Goal: Task Accomplishment & Management: Manage account settings

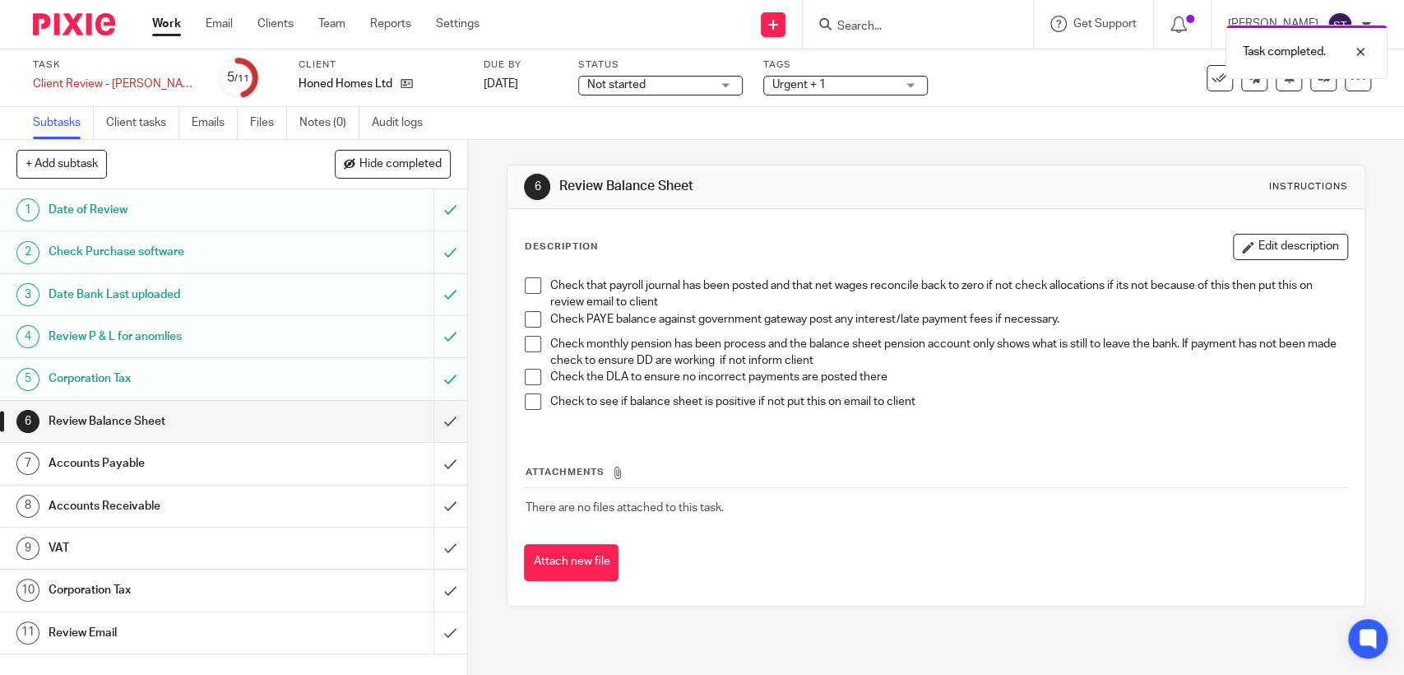
click at [527, 290] on span at bounding box center [533, 285] width 16 height 16
click at [527, 321] on span at bounding box center [533, 319] width 16 height 16
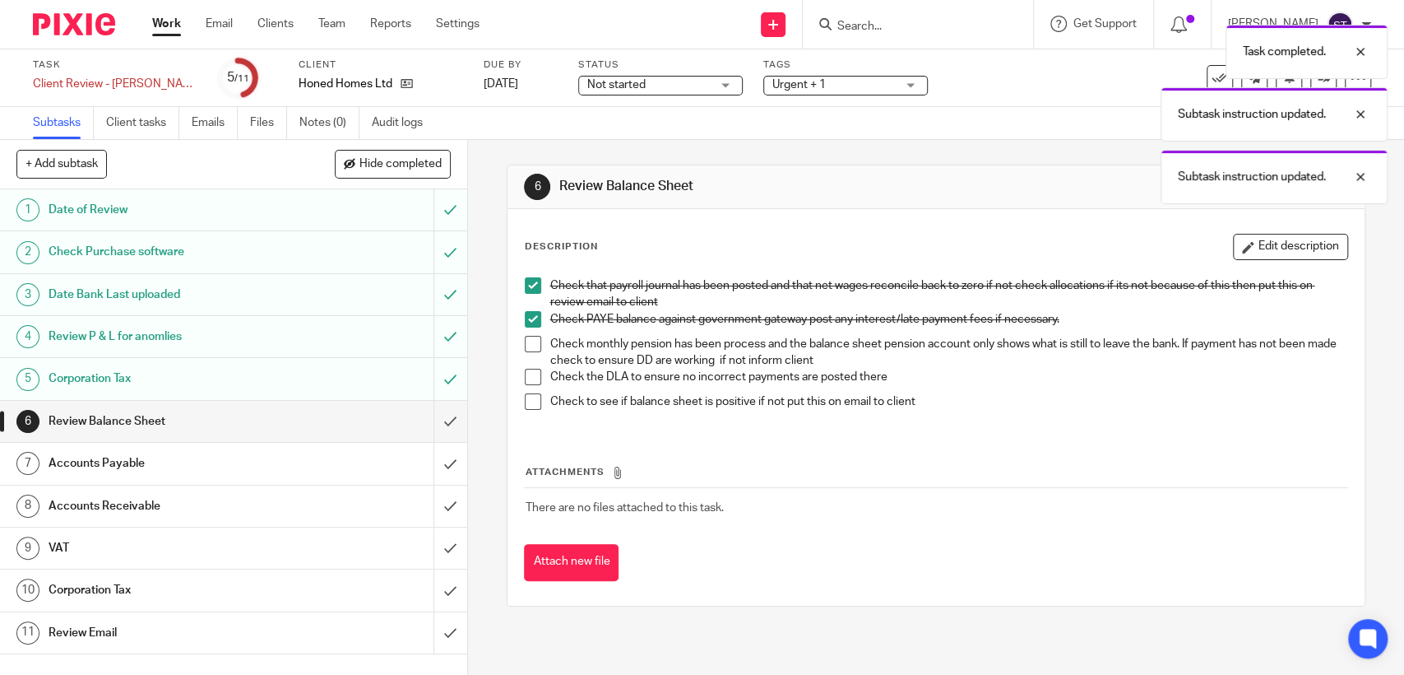
click at [527, 363] on li "Check monthly pension has been process and the balance sheet pension account on…" at bounding box center [936, 353] width 822 height 34
click at [525, 347] on span at bounding box center [533, 344] width 16 height 16
click at [527, 405] on span at bounding box center [533, 401] width 16 height 16
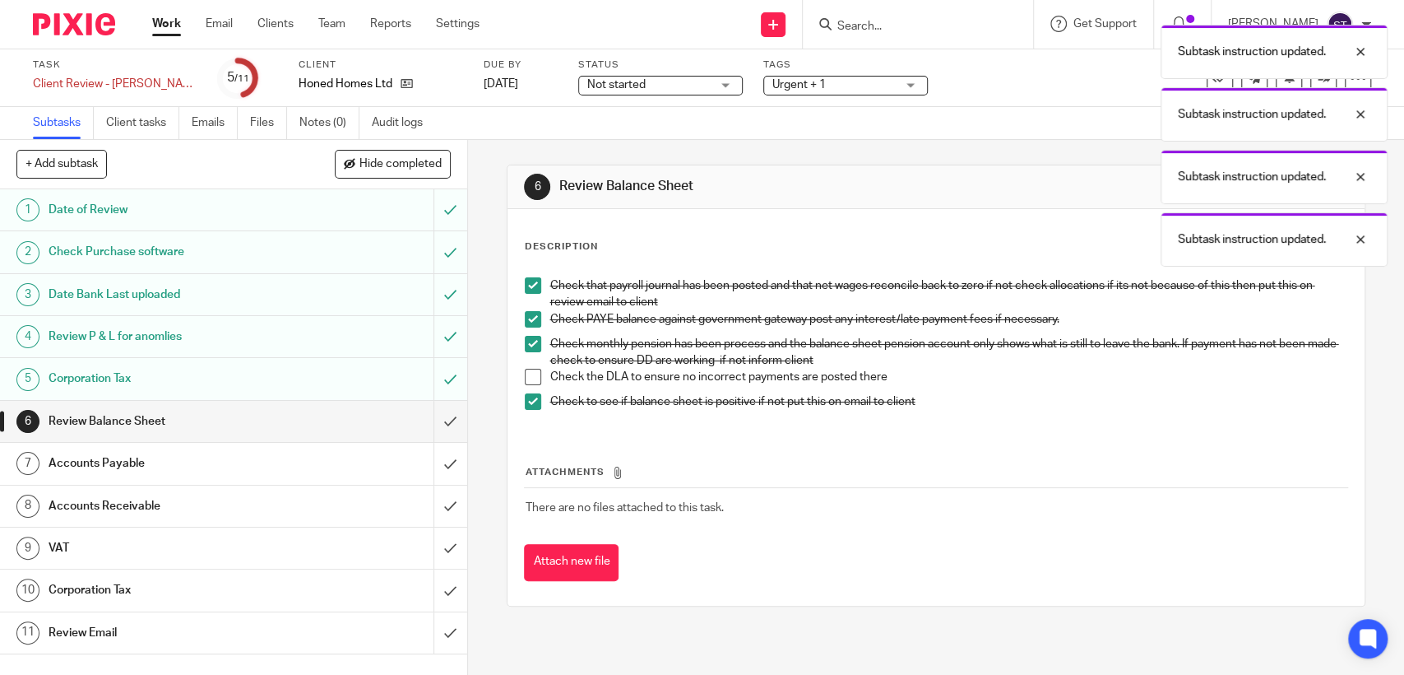
click at [527, 383] on span at bounding box center [533, 377] width 16 height 16
click at [248, 330] on h1 "Review P & L for anomlies" at bounding box center [172, 336] width 246 height 25
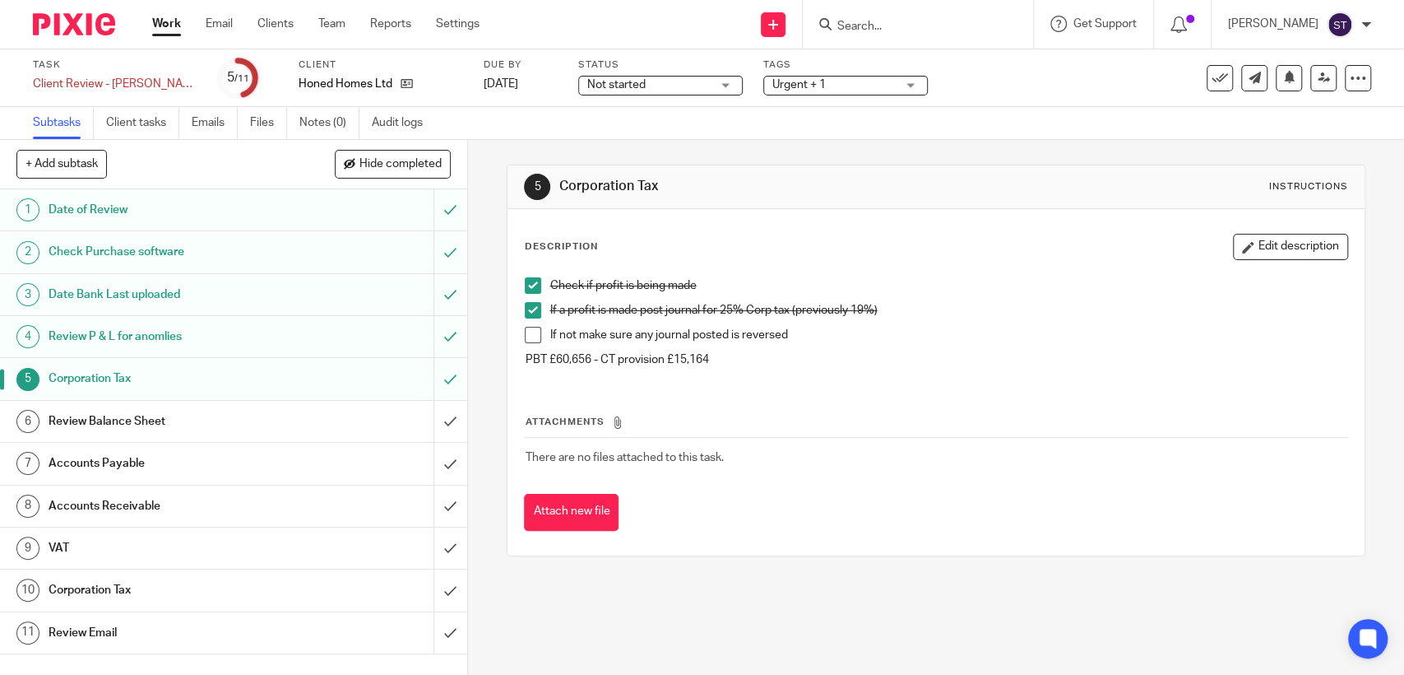
click at [244, 332] on h1 "Review P & L for anomlies" at bounding box center [172, 336] width 246 height 25
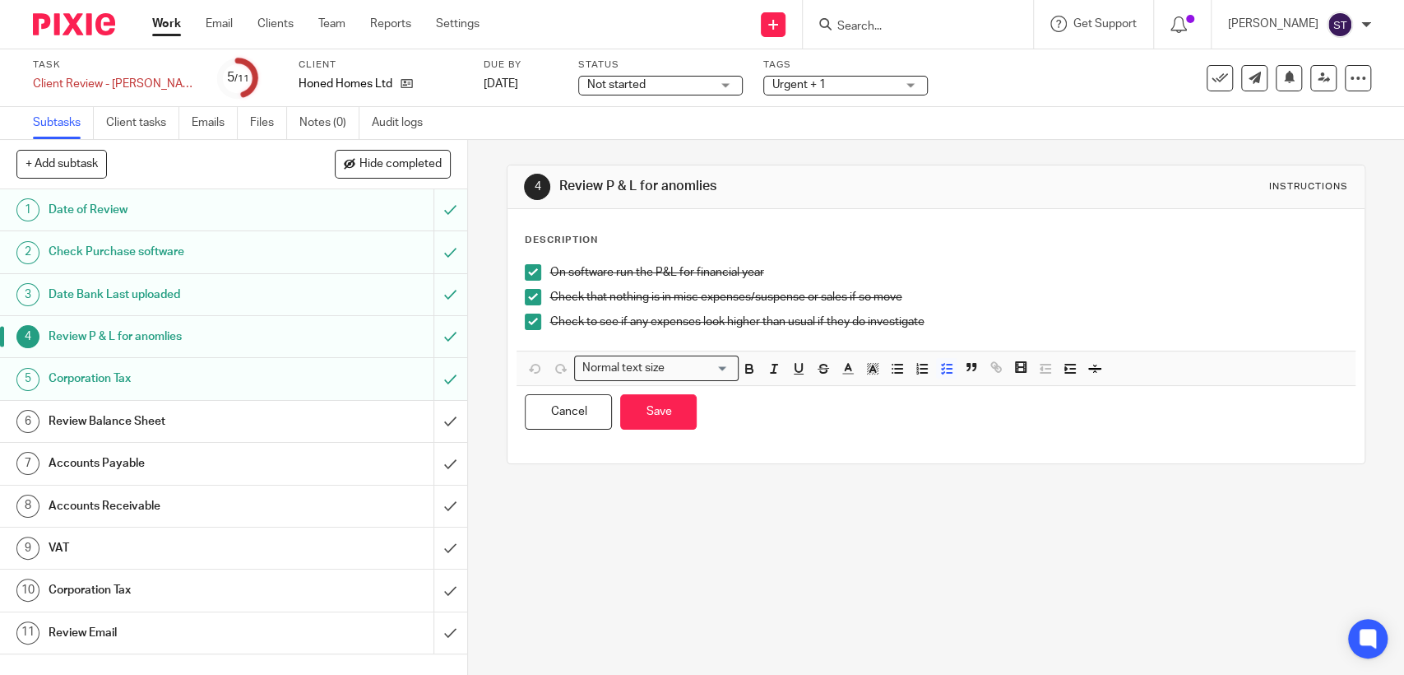
click at [968, 305] on div "Check that nothing is in misc expenses/suspense or sales if so move" at bounding box center [948, 301] width 797 height 25
click at [974, 325] on p "Check to see if any expenses look higher than usual if they do investigate" at bounding box center [948, 321] width 797 height 16
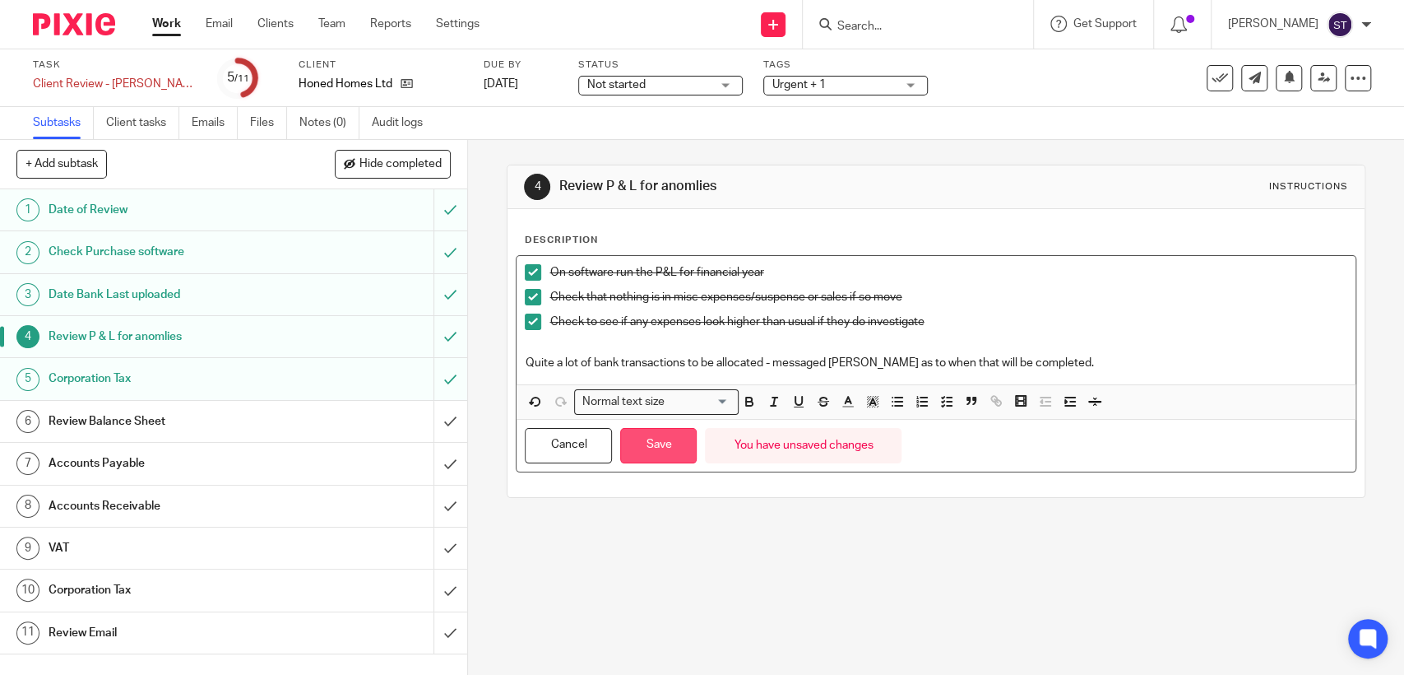
click at [671, 439] on button "Save" at bounding box center [658, 445] width 77 height 35
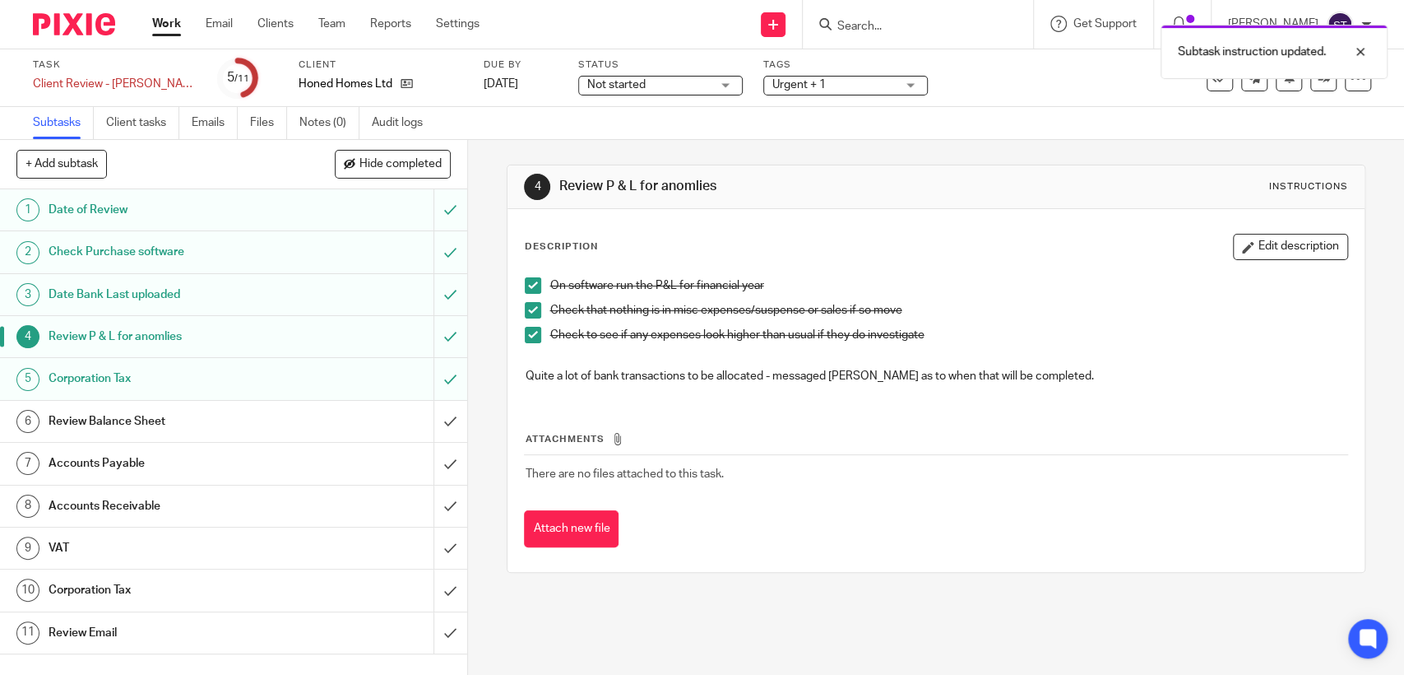
click at [209, 409] on h1 "Review Balance Sheet" at bounding box center [172, 421] width 246 height 25
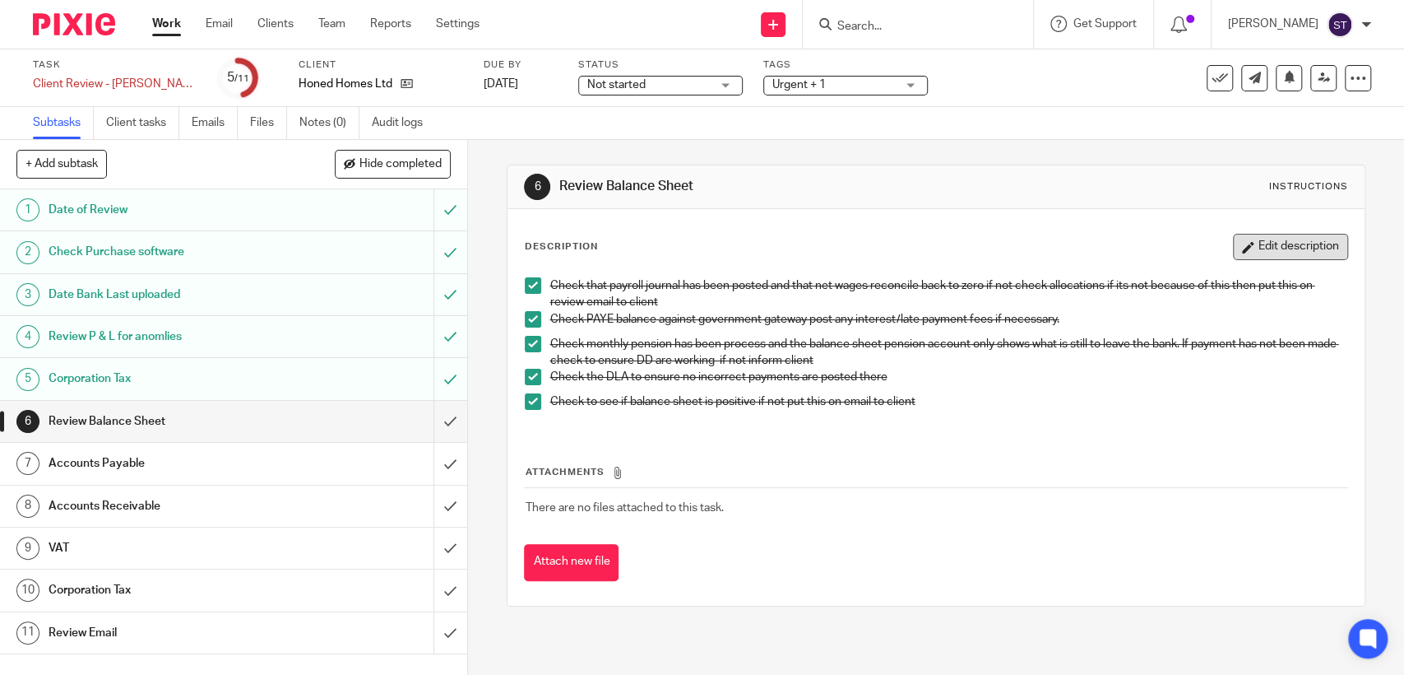
click at [1257, 245] on button "Edit description" at bounding box center [1290, 247] width 115 height 26
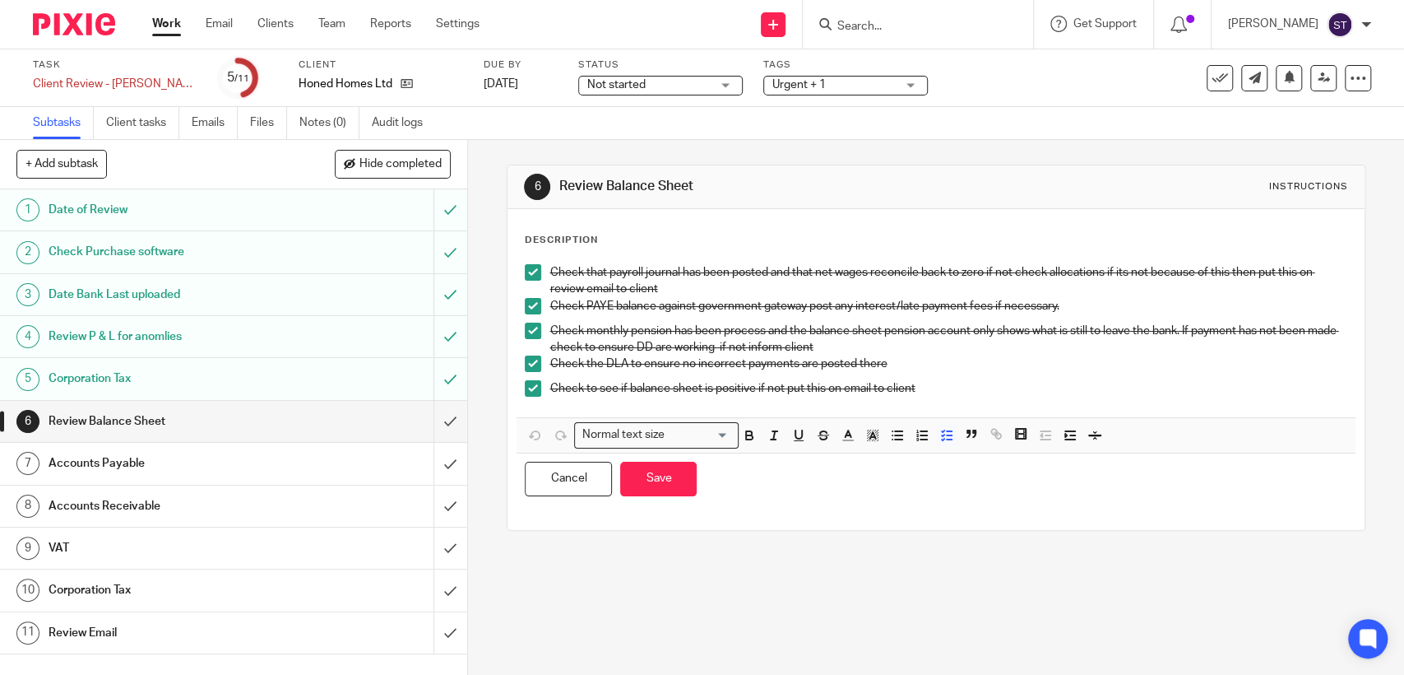
click at [957, 397] on p "Check to see if balance sheet is positive if not put this on email to client" at bounding box center [948, 388] width 797 height 16
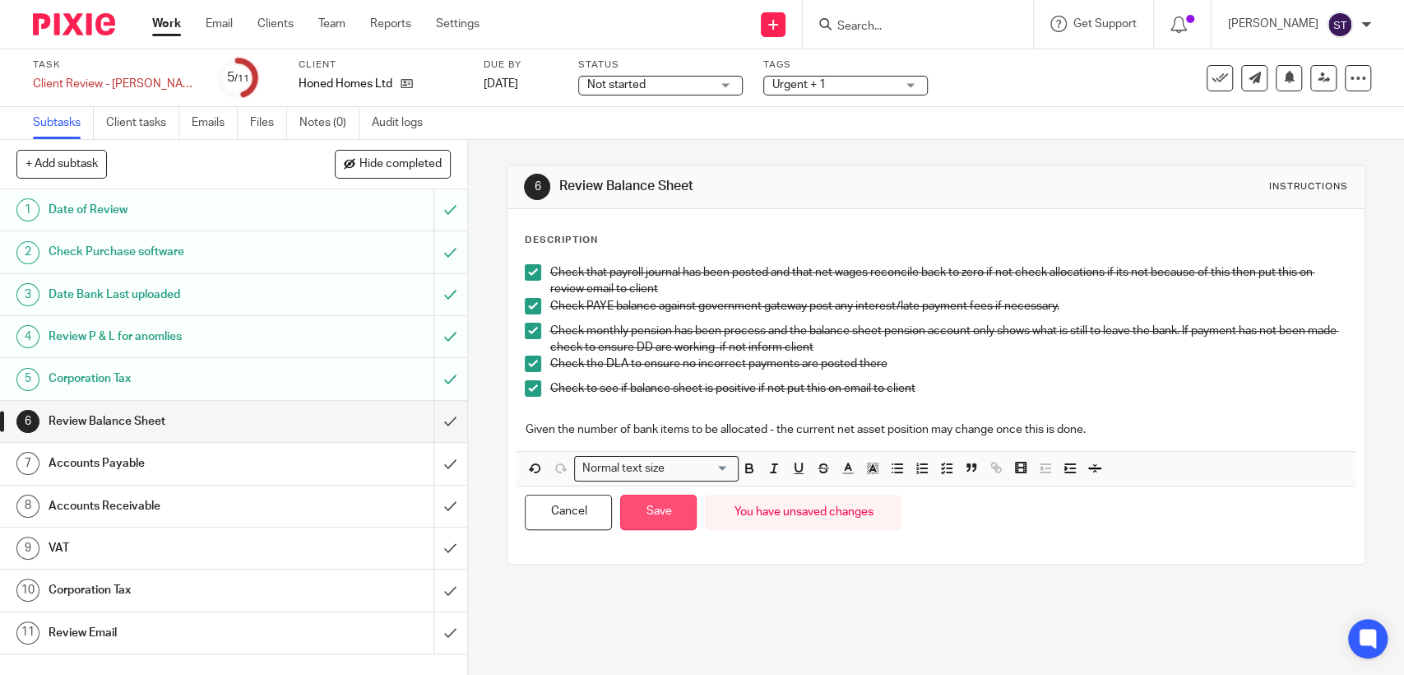
click at [661, 515] on button "Save" at bounding box center [658, 511] width 77 height 35
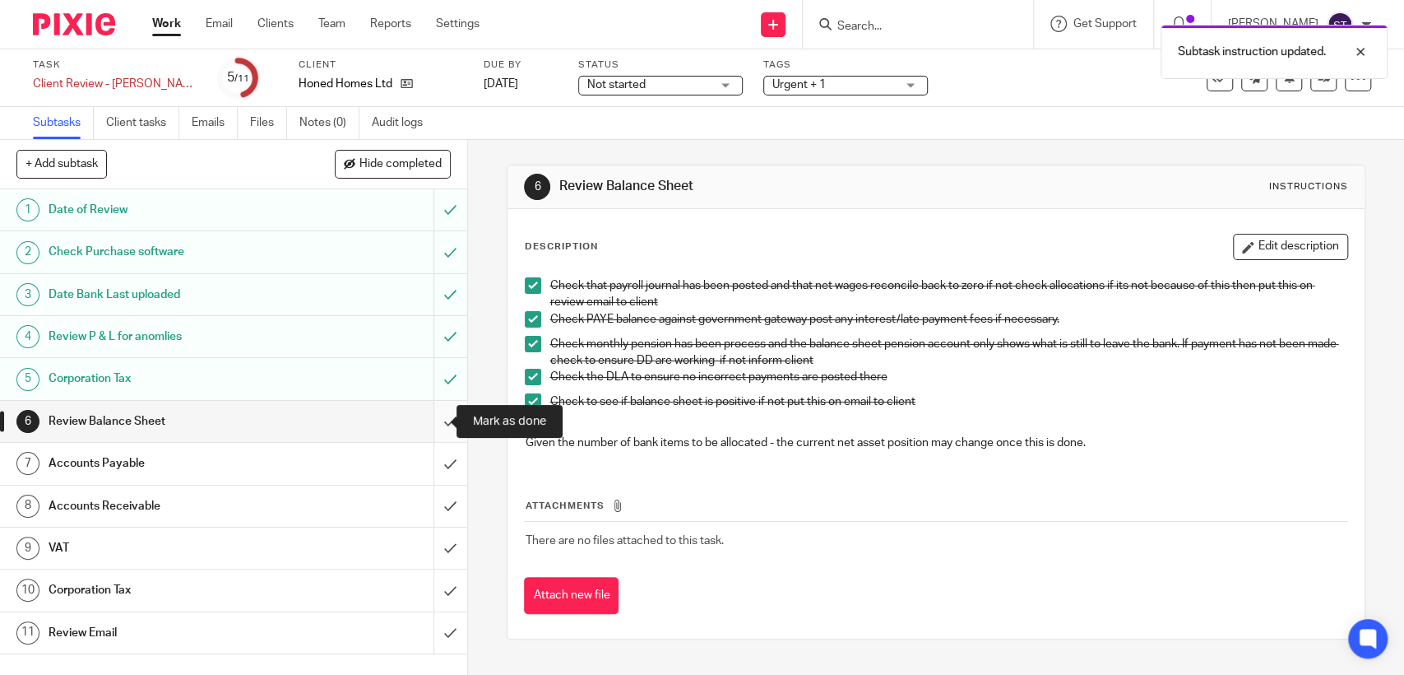
click at [425, 421] on input "submit" at bounding box center [233, 421] width 467 height 41
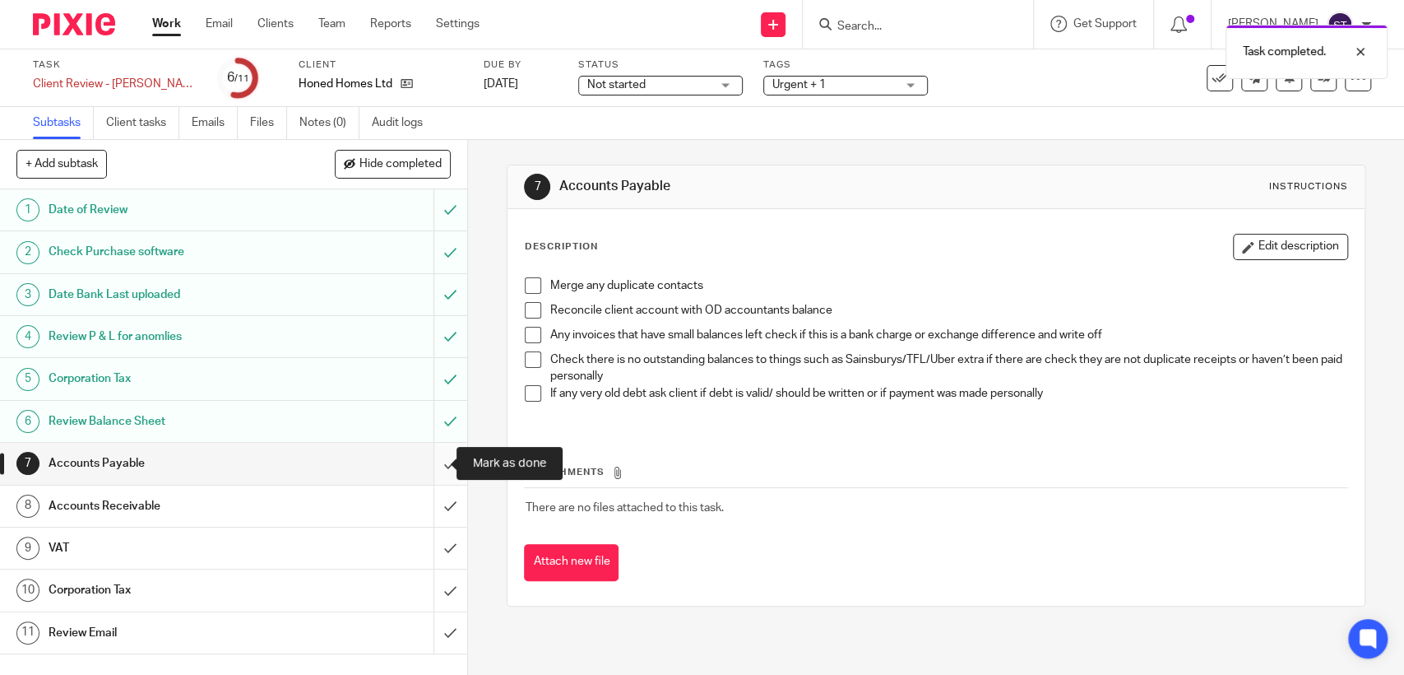
click at [429, 463] on input "submit" at bounding box center [233, 463] width 467 height 41
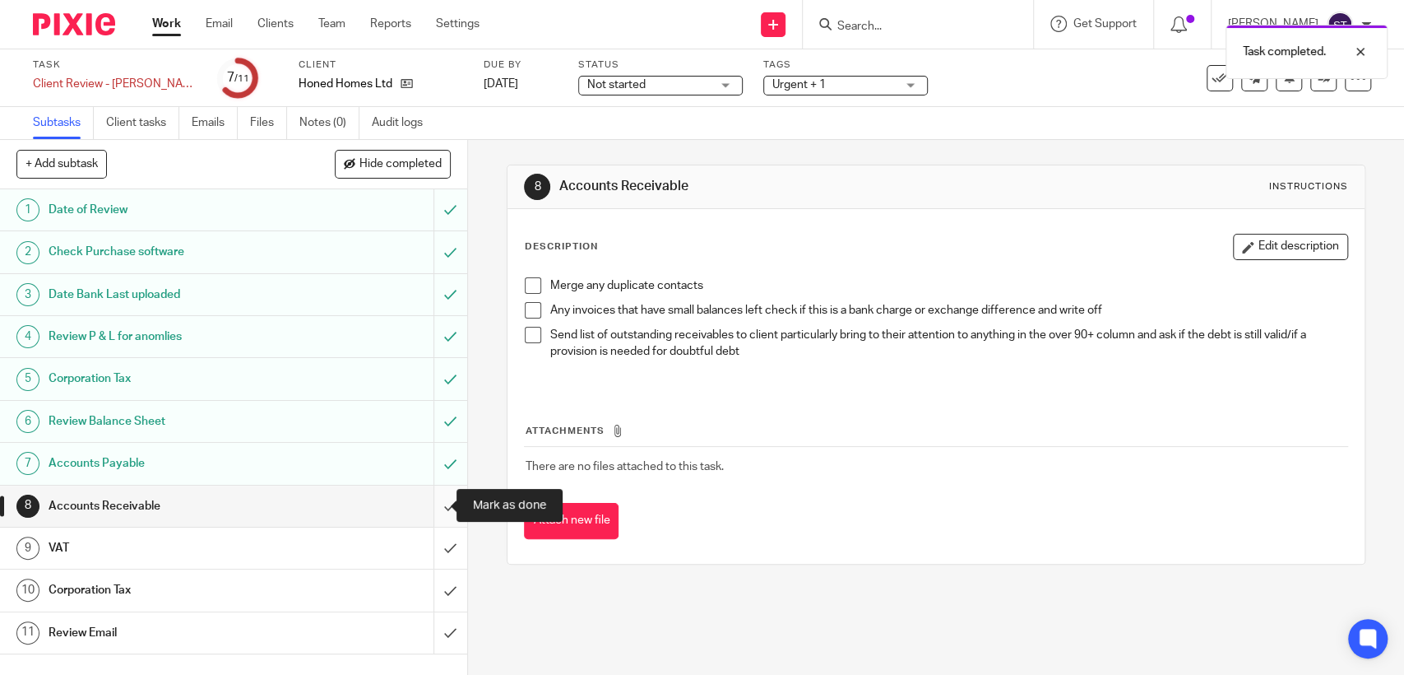
click at [434, 505] on input "submit" at bounding box center [233, 505] width 467 height 41
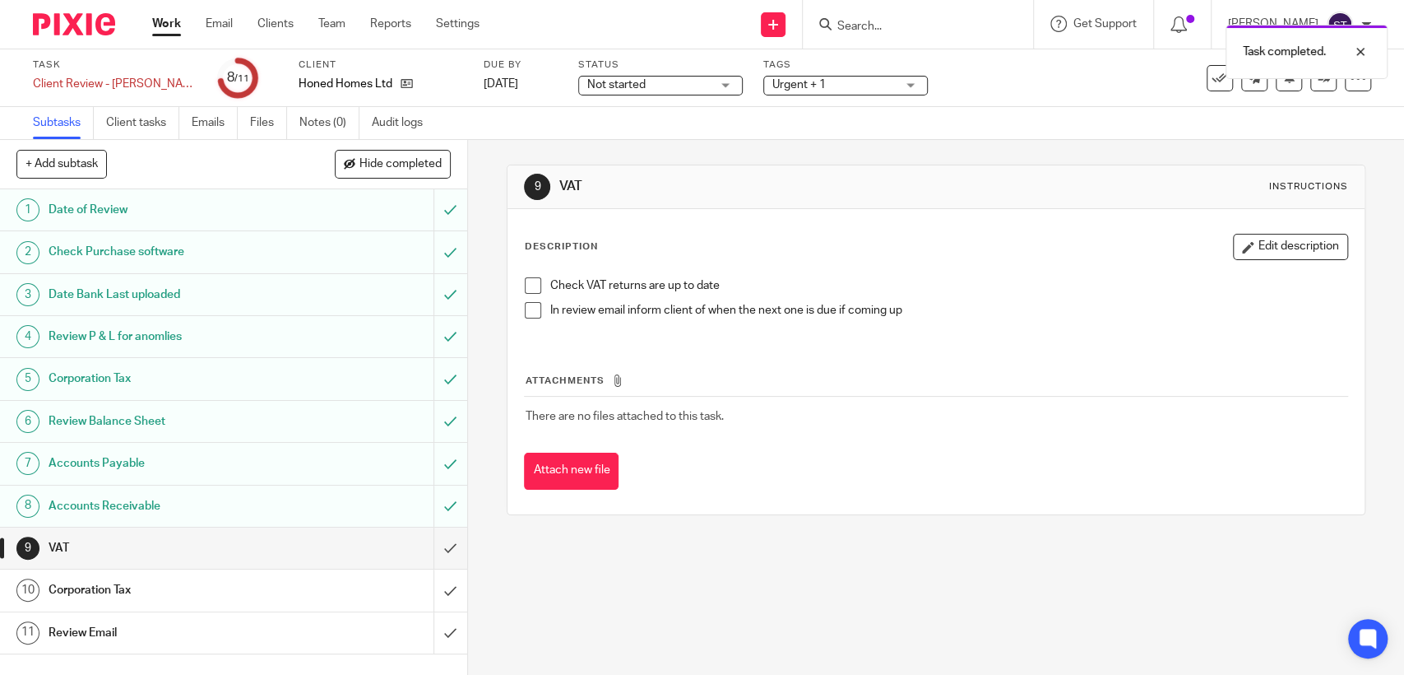
click at [531, 289] on span at bounding box center [533, 285] width 16 height 16
click at [439, 552] on input "submit" at bounding box center [233, 547] width 467 height 41
click at [348, 550] on div "VAT" at bounding box center [233, 548] width 369 height 25
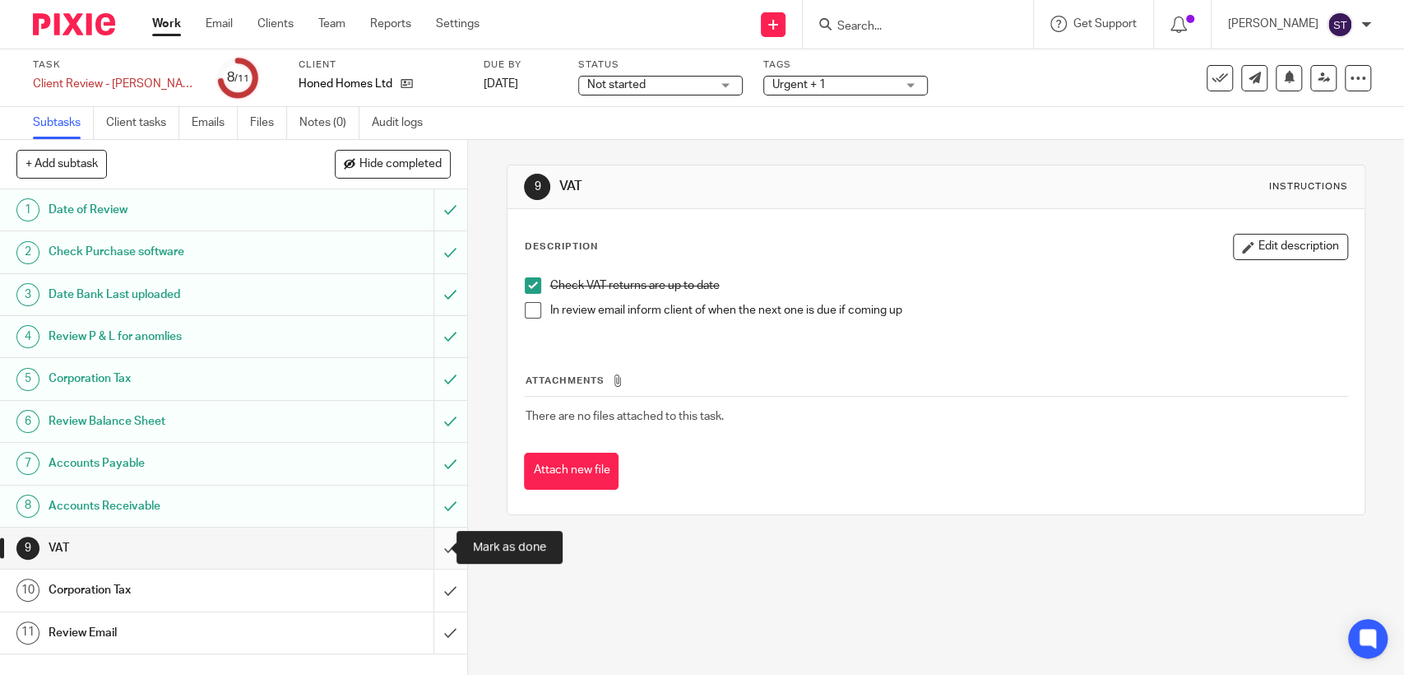
click at [434, 549] on input "submit" at bounding box center [233, 547] width 467 height 41
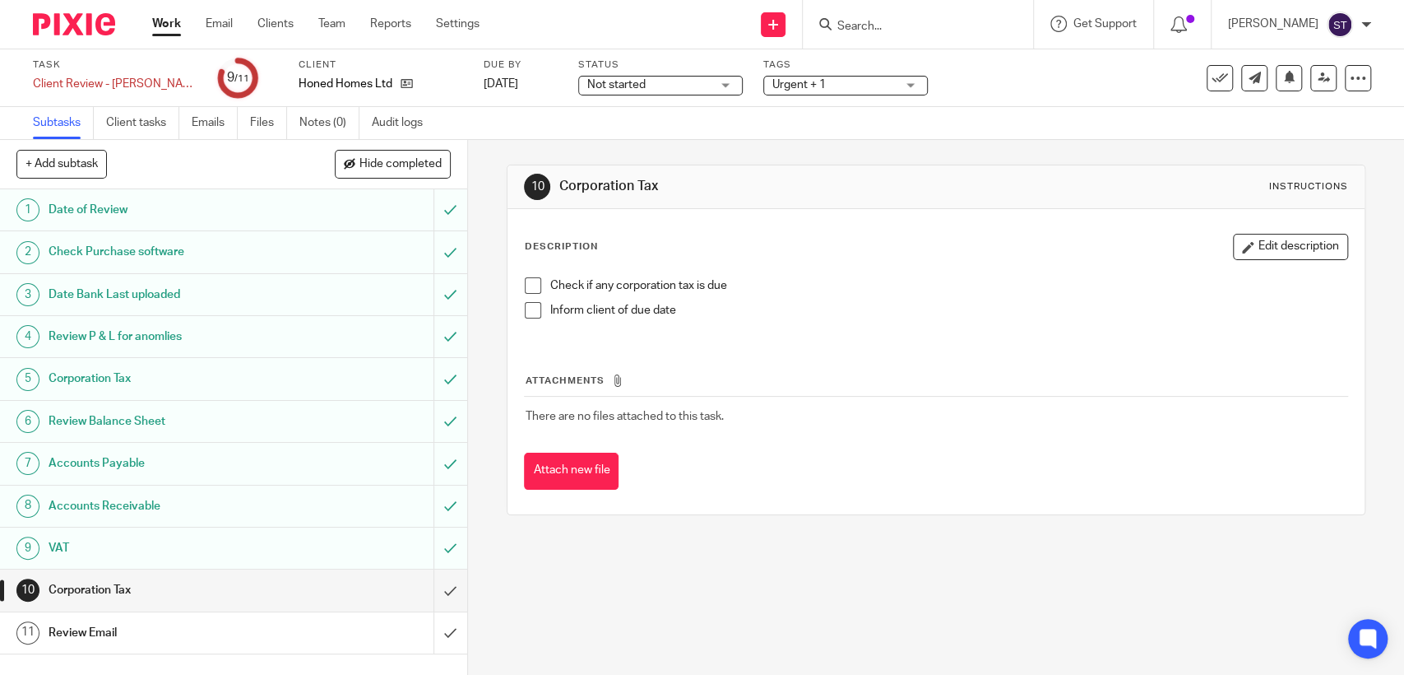
click at [525, 290] on span at bounding box center [533, 285] width 16 height 16
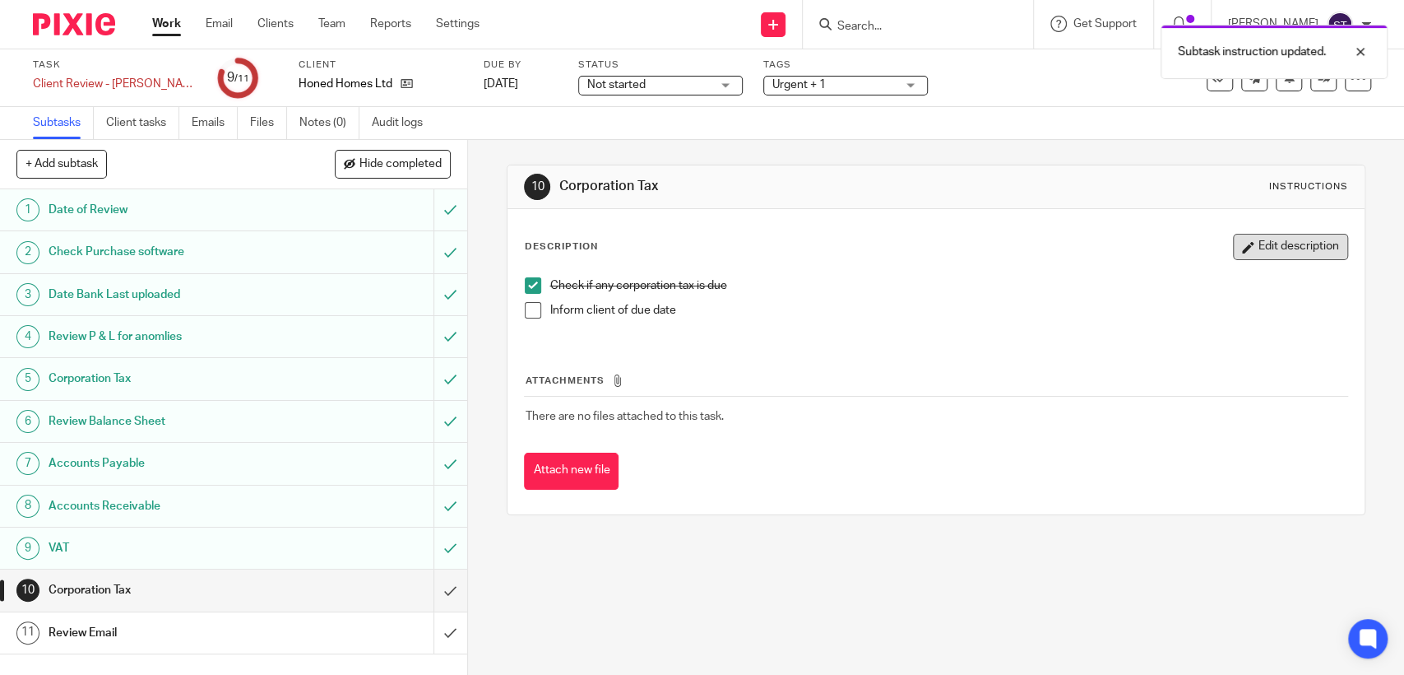
click at [1246, 249] on button "Edit description" at bounding box center [1290, 247] width 115 height 26
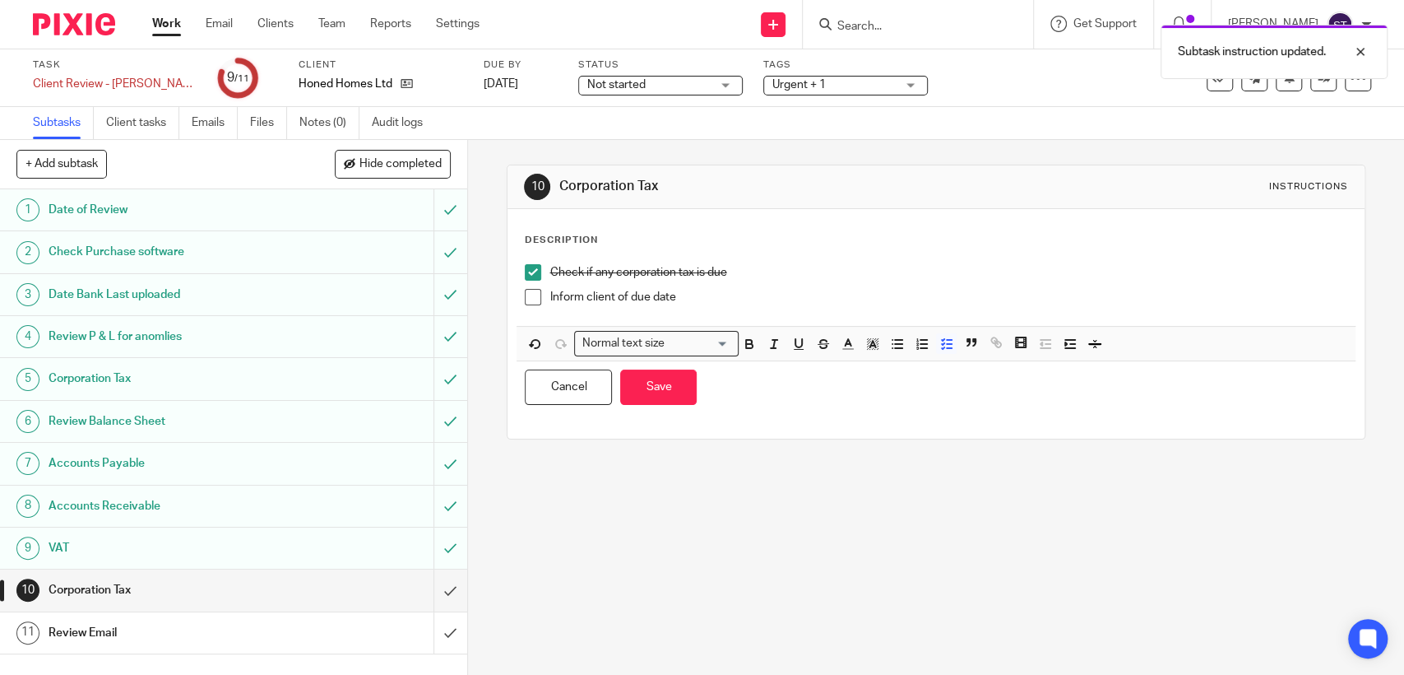
click at [843, 307] on div "Inform client of due date" at bounding box center [948, 301] width 797 height 25
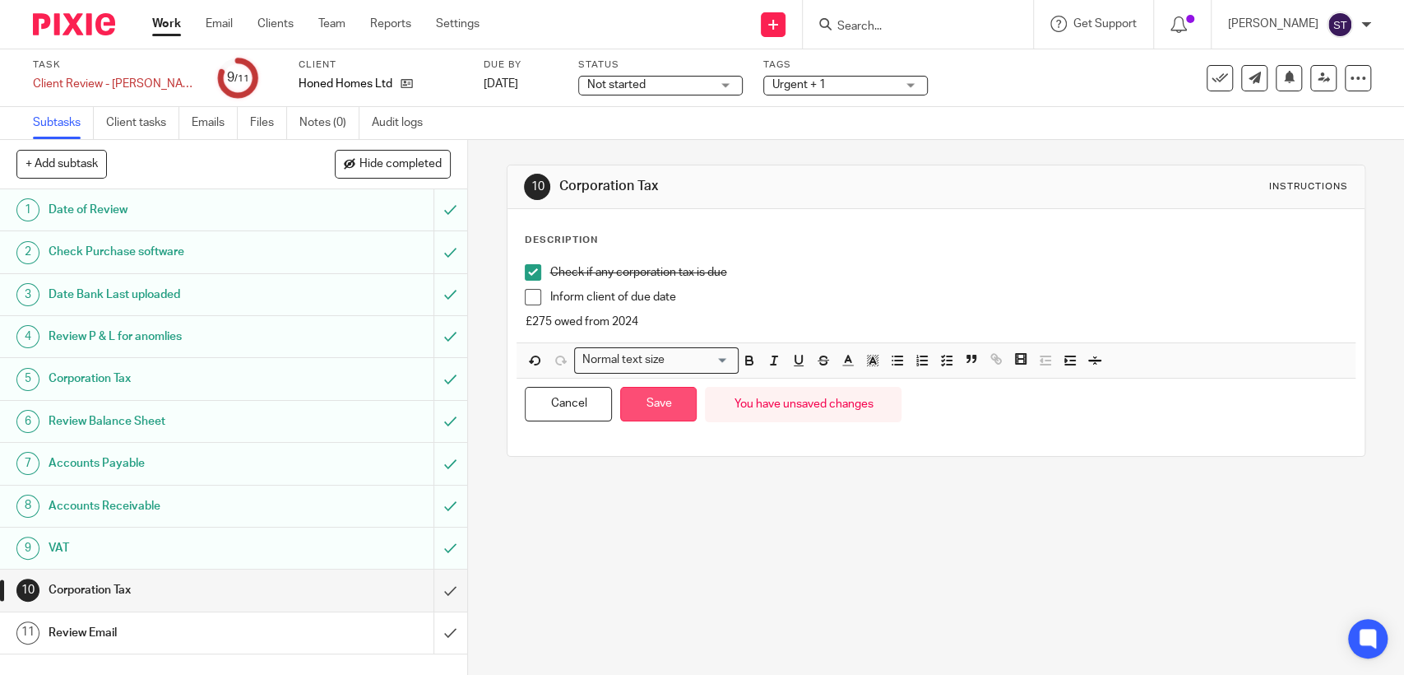
click at [628, 411] on button "Save" at bounding box center [658, 404] width 77 height 35
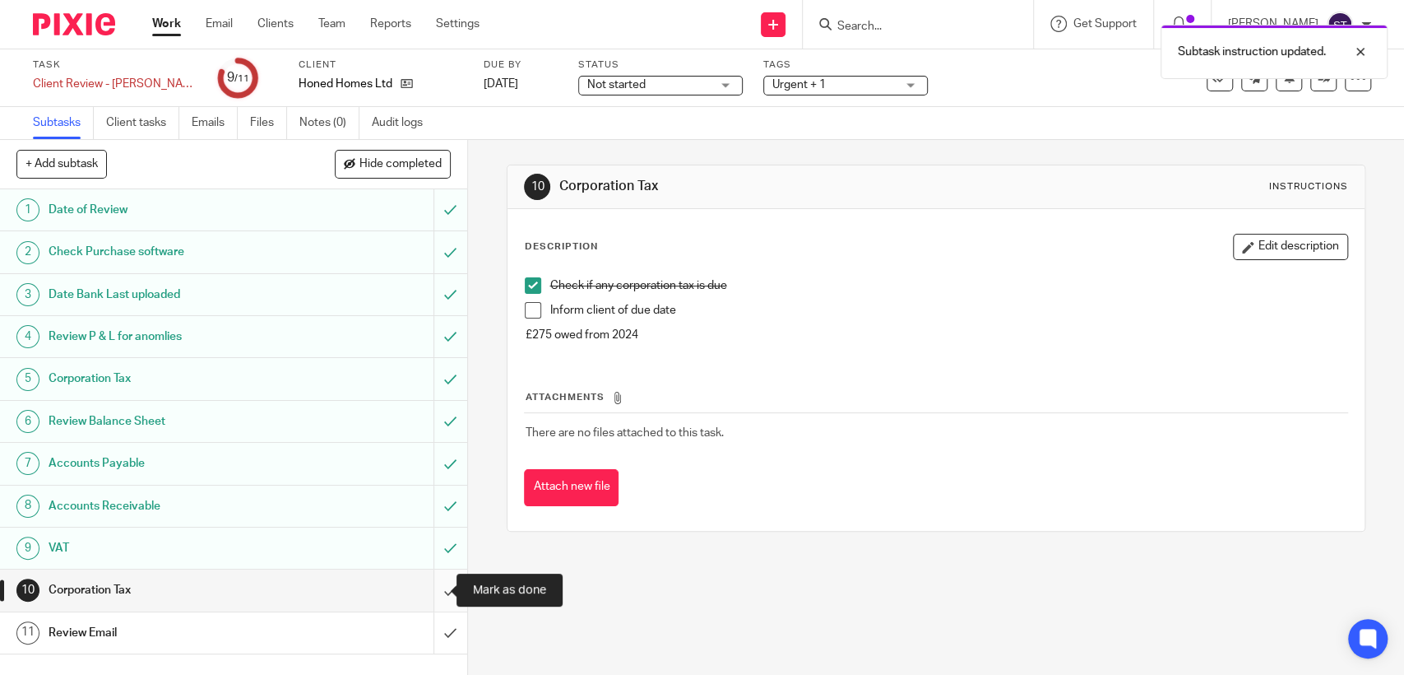
click at [439, 586] on input "submit" at bounding box center [233, 589] width 467 height 41
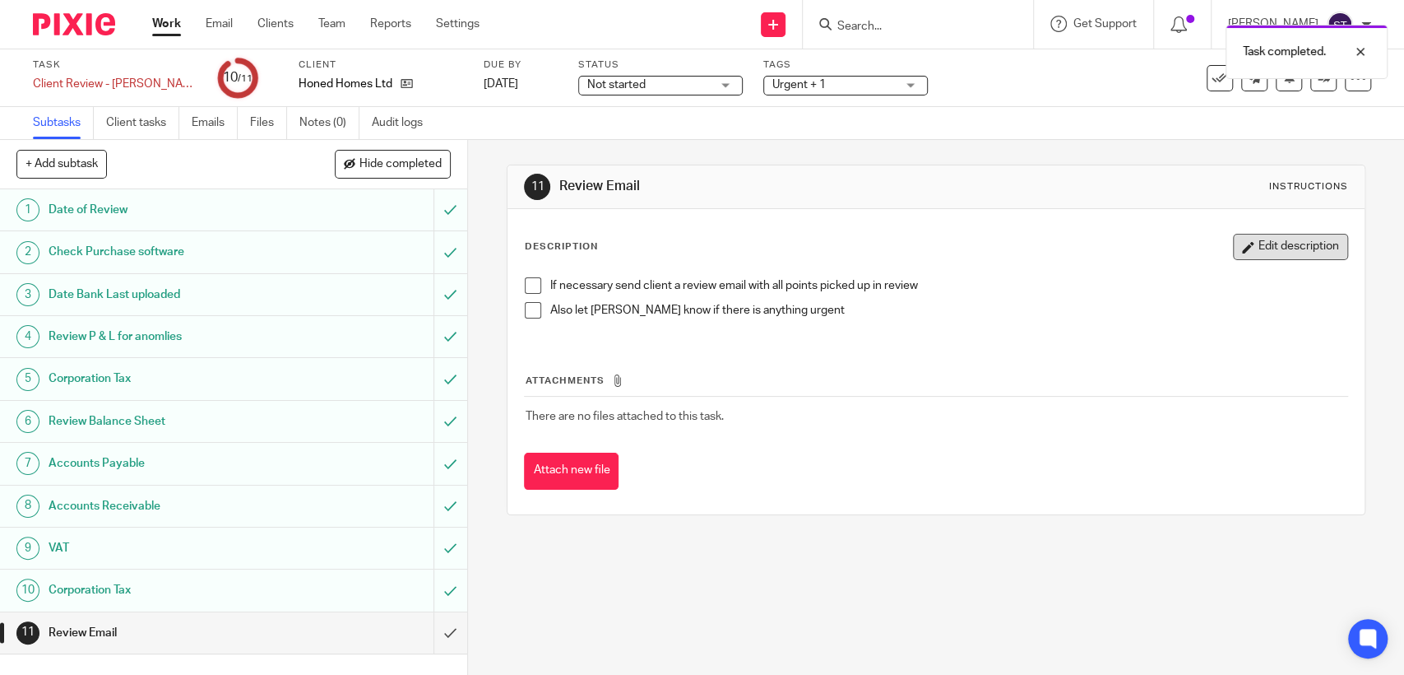
click at [1252, 244] on button "Edit description" at bounding box center [1290, 247] width 115 height 26
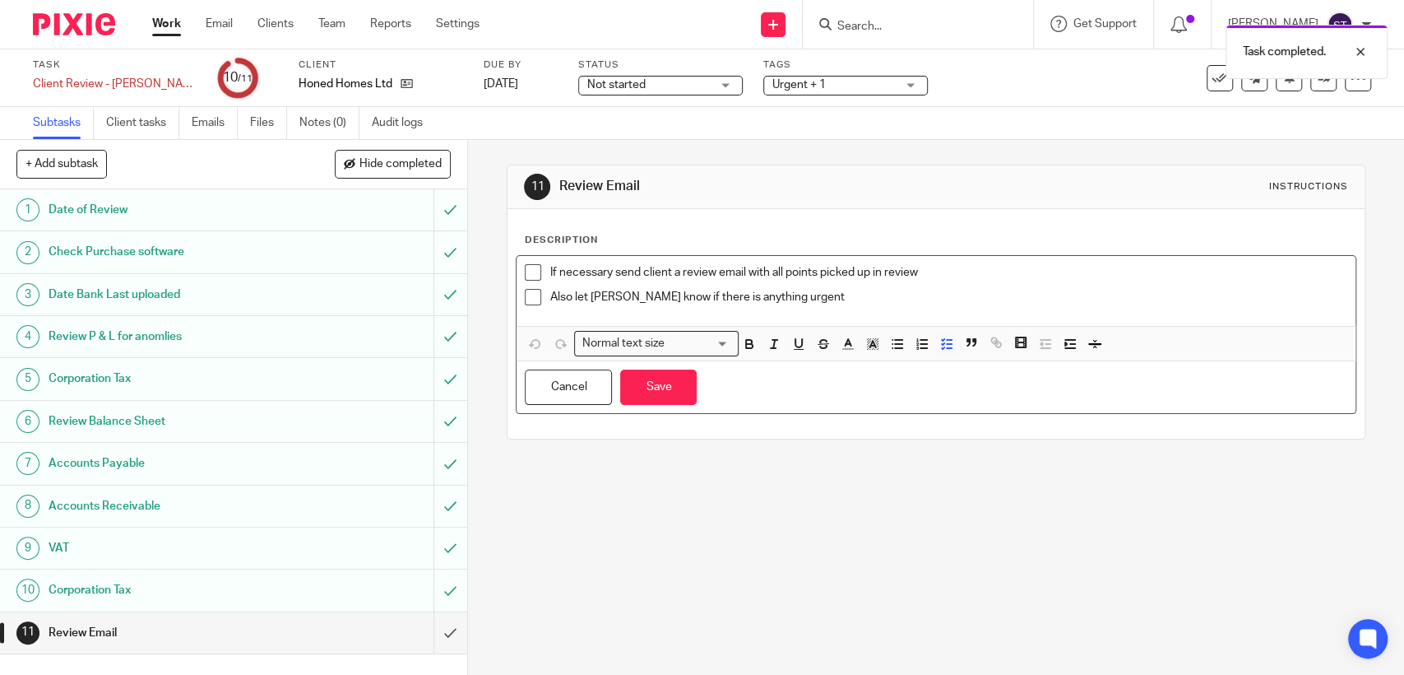
click at [883, 283] on div "If necessary send client a review email with all points picked up in review" at bounding box center [948, 276] width 797 height 25
click at [886, 298] on p "Also let Niall know if there is anything urgent" at bounding box center [948, 297] width 797 height 16
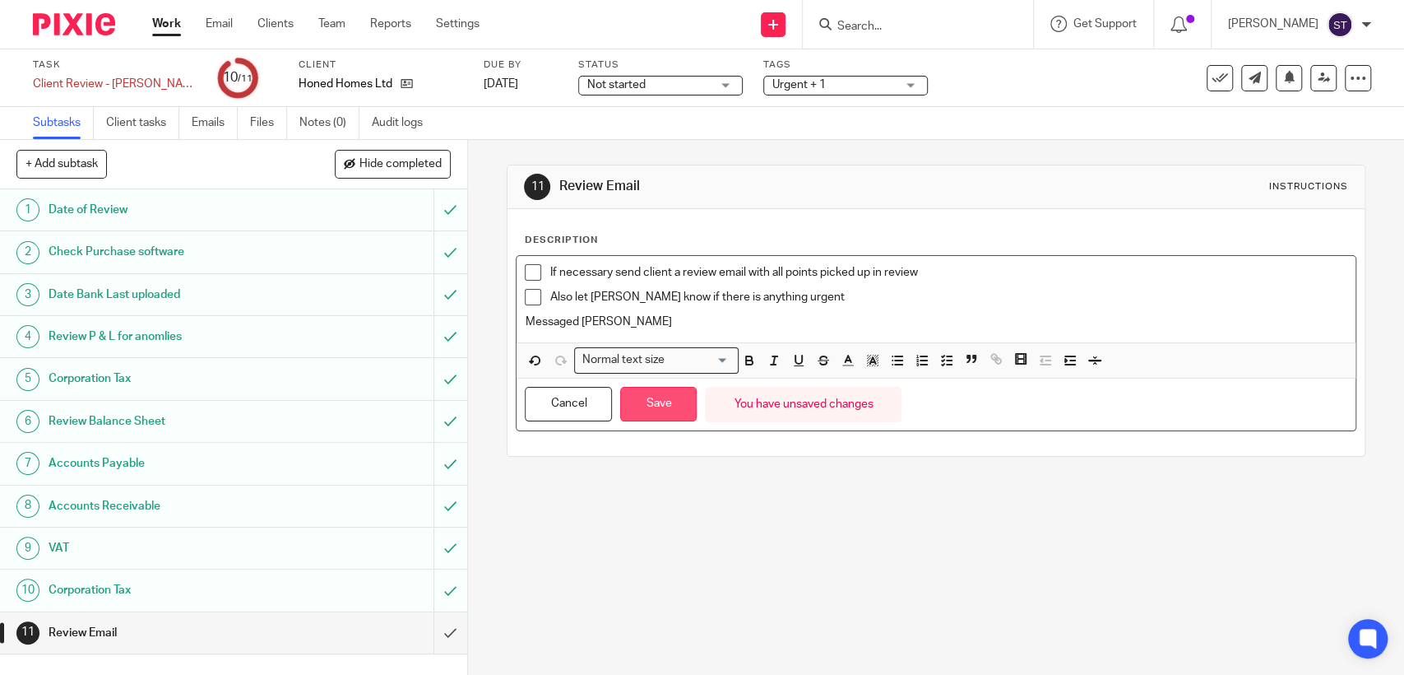
click at [660, 410] on button "Save" at bounding box center [658, 404] width 77 height 35
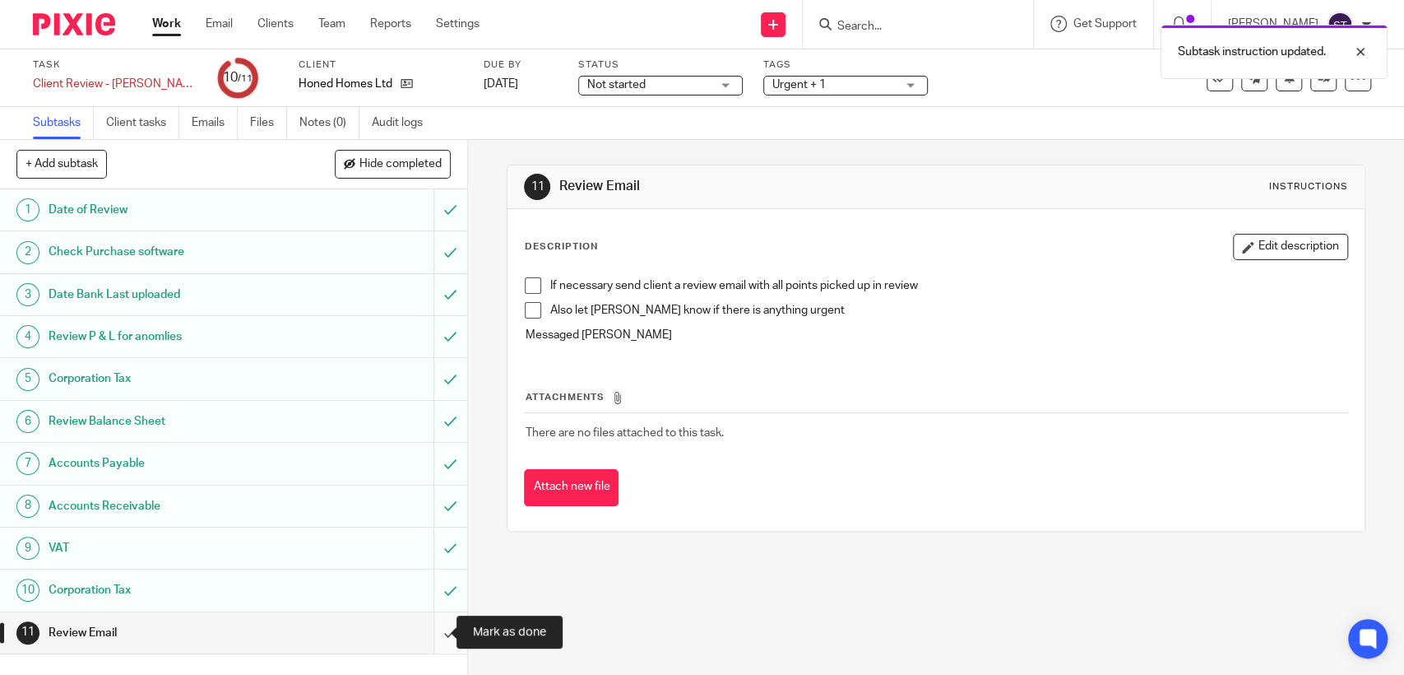
click at [433, 629] on input "submit" at bounding box center [233, 632] width 467 height 41
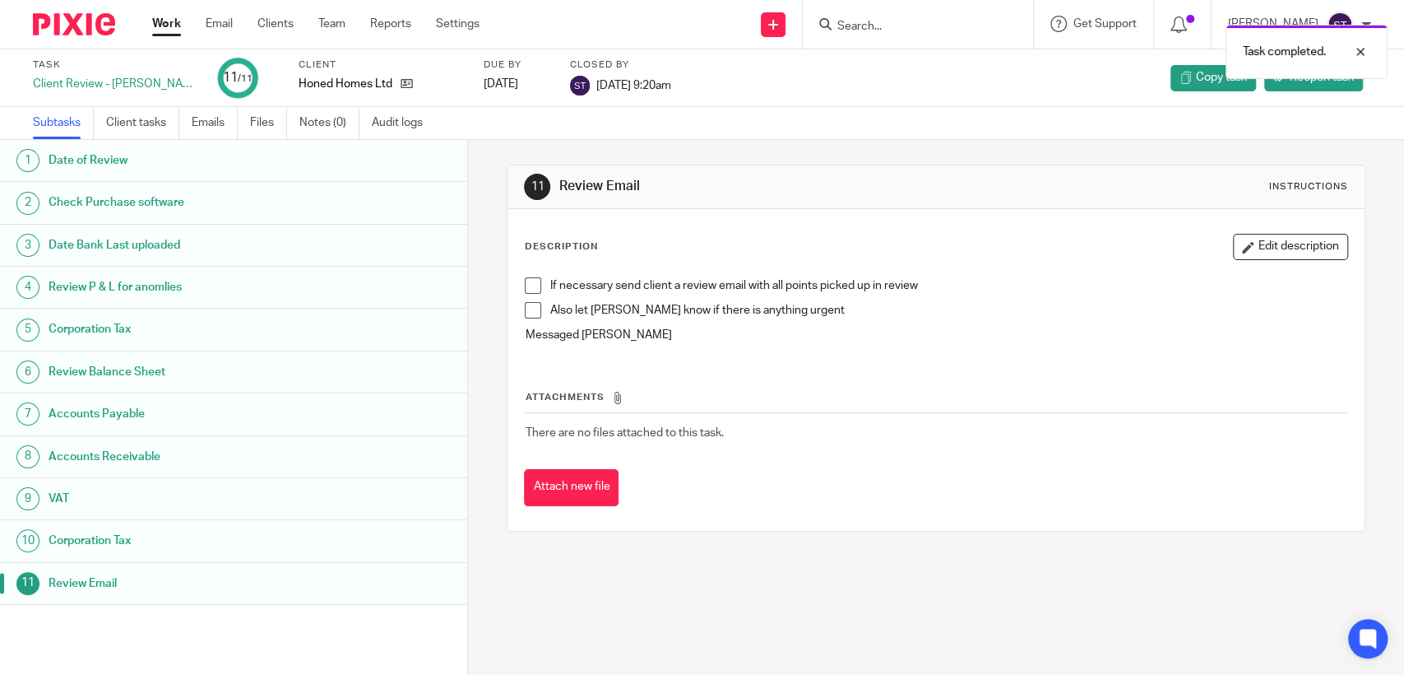
click at [943, 19] on div "Task completed." at bounding box center [1046, 47] width 686 height 63
click at [948, 28] on input "Search" at bounding box center [910, 27] width 148 height 15
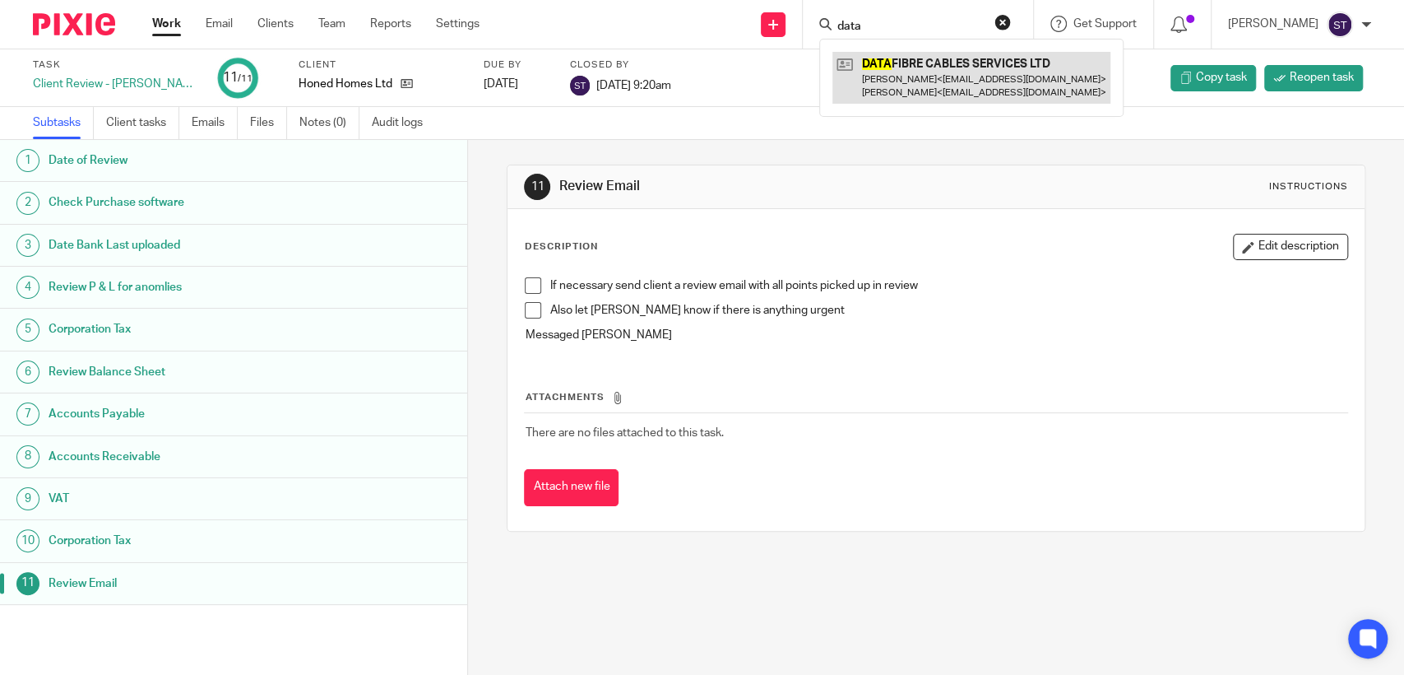
type input "data"
click at [973, 61] on link at bounding box center [972, 77] width 278 height 51
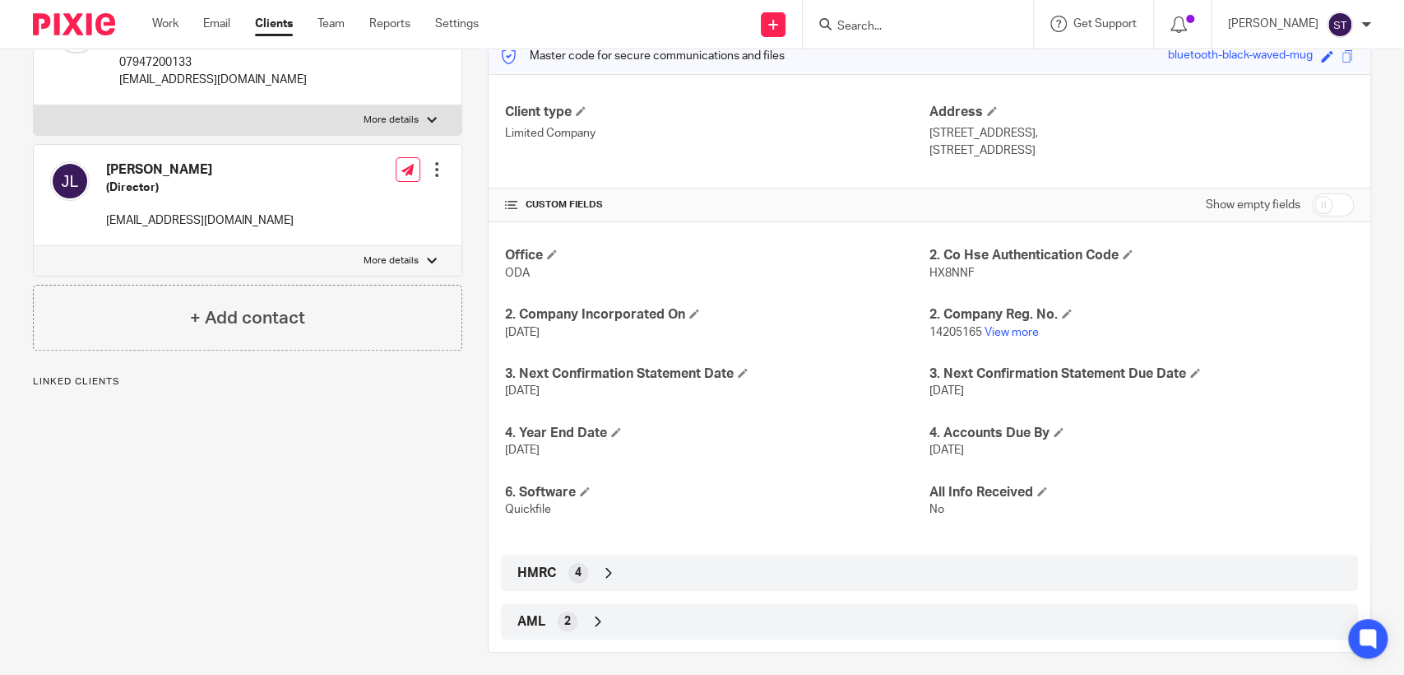
scroll to position [231, 0]
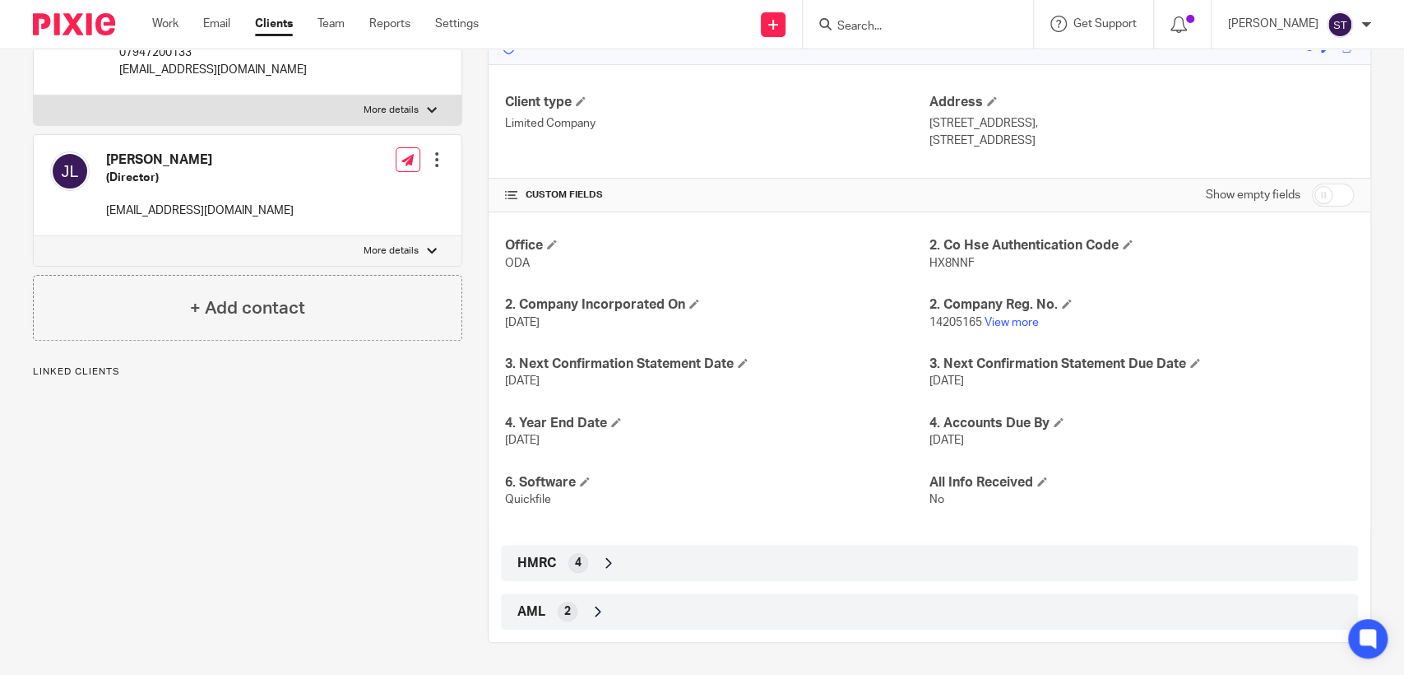
click at [606, 561] on icon at bounding box center [609, 563] width 16 height 16
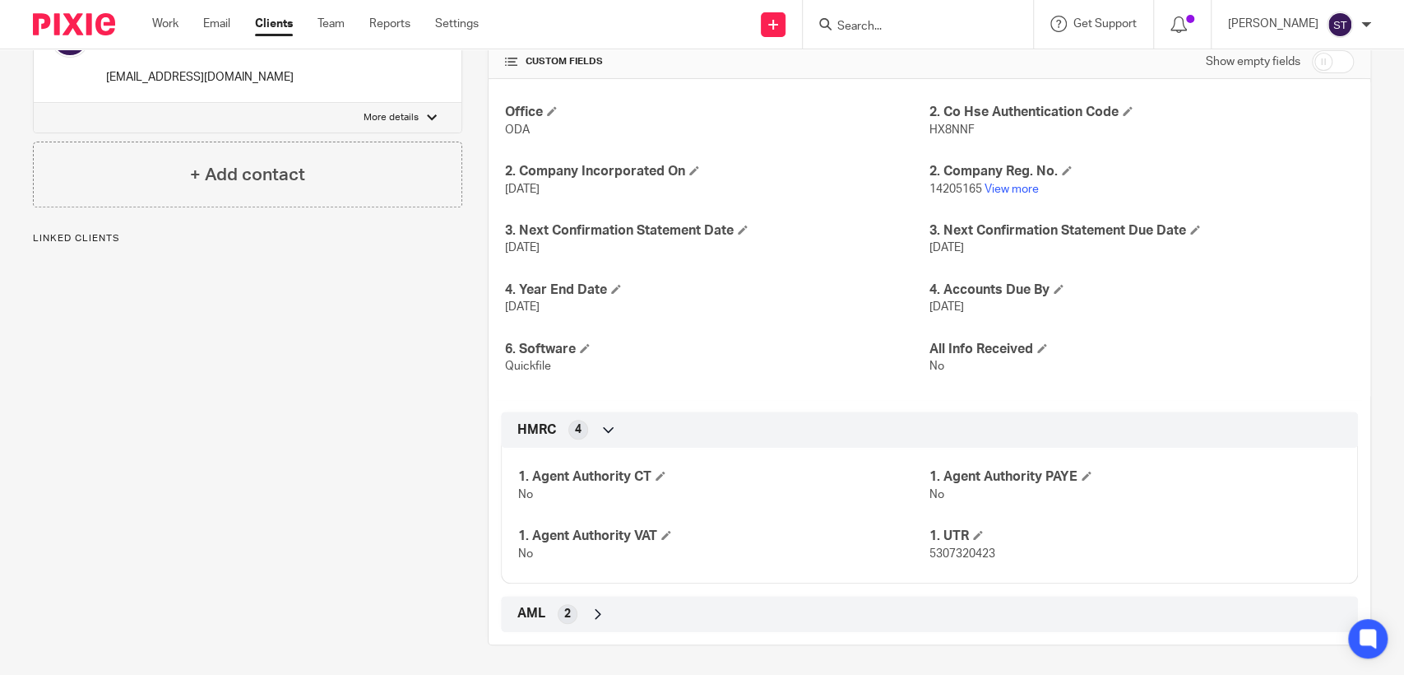
scroll to position [367, 0]
